Goal: Understand process/instructions: Learn about a topic

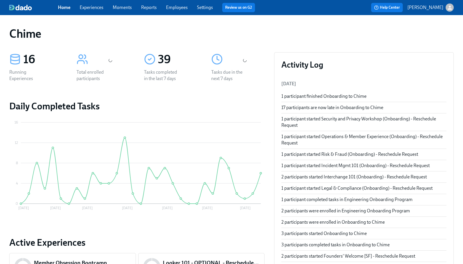
click at [93, 8] on link "Experiences" at bounding box center [92, 8] width 24 height 6
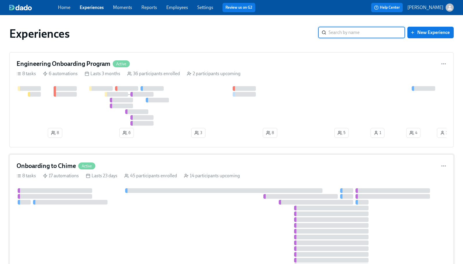
click at [181, 173] on div "Onboarding to Chime Active 8 tasks 17 automations Lasts 23 days 45 participants…" at bounding box center [231, 227] width 444 height 147
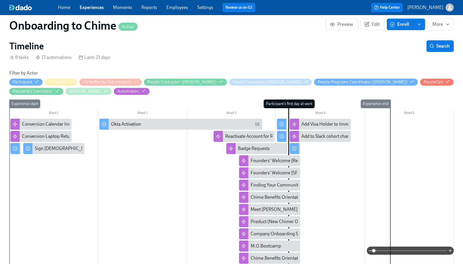
scroll to position [0, 1096]
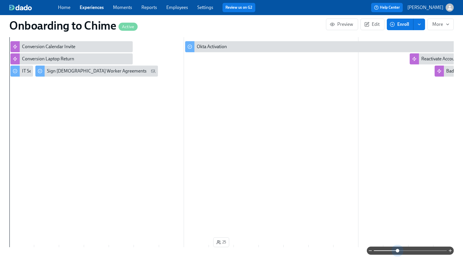
drag, startPoint x: 375, startPoint y: 250, endPoint x: 393, endPoint y: 230, distance: 27.1
click at [398, 251] on span at bounding box center [397, 249] width 3 height 3
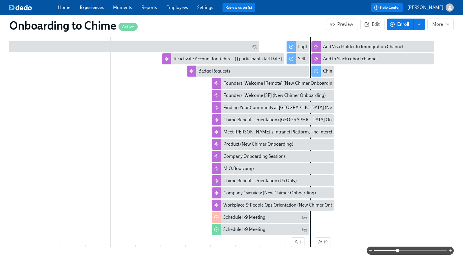
scroll to position [0, 312]
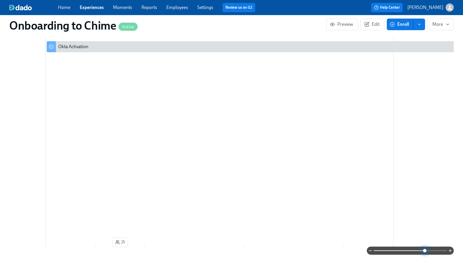
drag, startPoint x: 398, startPoint y: 250, endPoint x: 417, endPoint y: 240, distance: 21.8
click at [424, 249] on span at bounding box center [424, 249] width 3 height 3
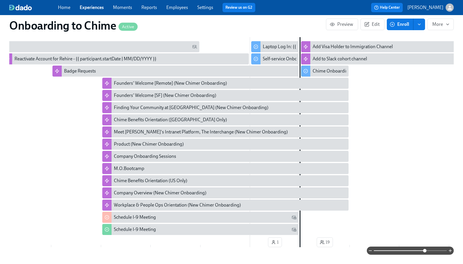
scroll to position [0, 802]
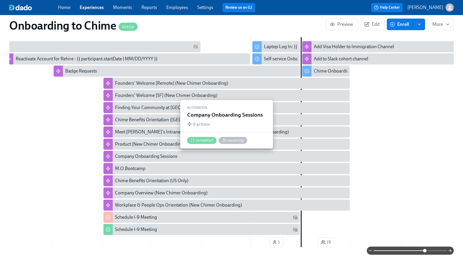
click at [140, 154] on div "Company Onboarding Sessions" at bounding box center [146, 156] width 62 height 6
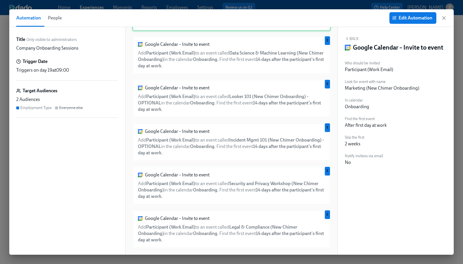
scroll to position [168, 0]
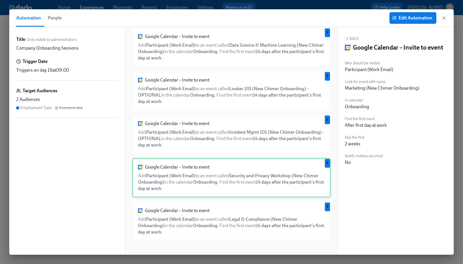
click at [272, 177] on div "Google Calendar – Invite to event Add Participant (Work Email) to an event call…" at bounding box center [231, 177] width 198 height 39
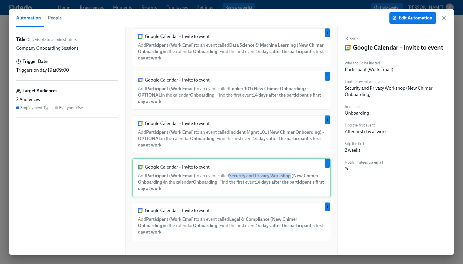
copy strong "Security and Privacy Workshop"
drag, startPoint x: 295, startPoint y: 176, endPoint x: 208, endPoint y: 167, distance: 87.0
click at [233, 177] on div "Google Calendar – Invite to event Add Participant (Work Email) to an event call…" at bounding box center [231, 177] width 198 height 39
click at [443, 17] on icon "button" at bounding box center [444, 18] width 6 height 6
